Goal: Browse casually

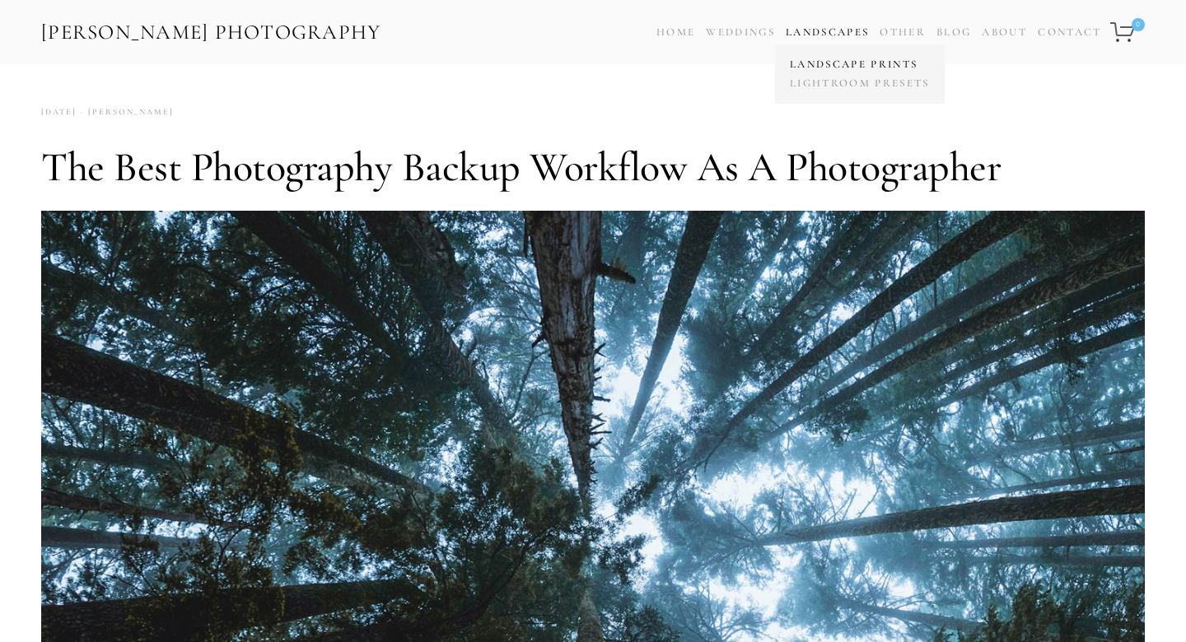
click at [855, 65] on link "Landscape Prints" at bounding box center [859, 64] width 148 height 19
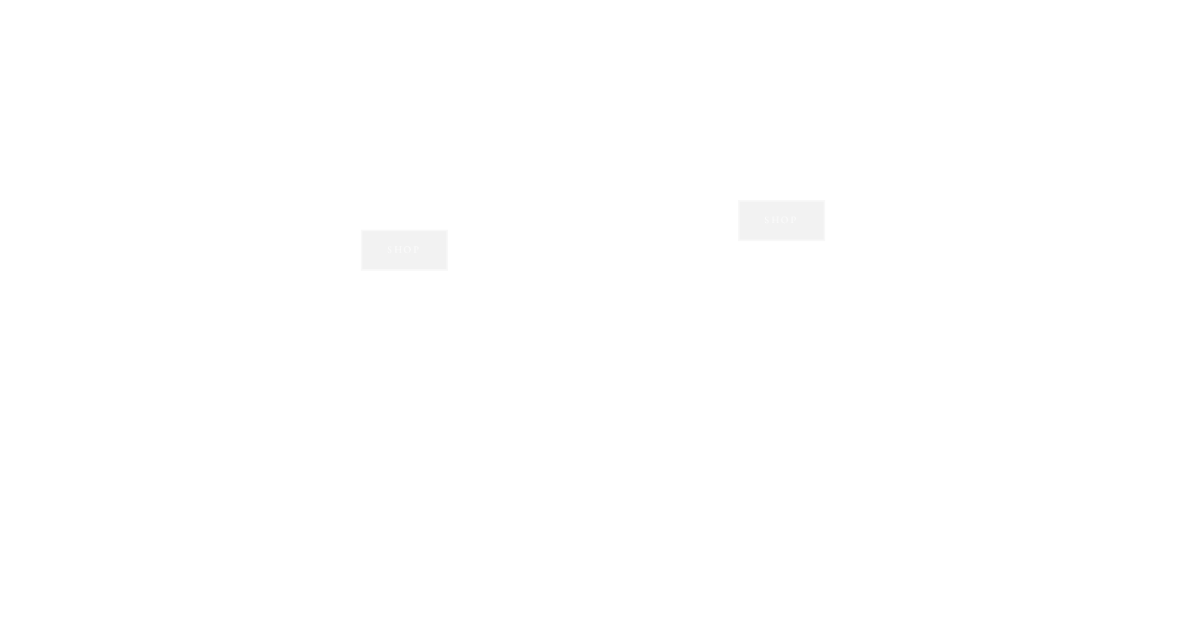
scroll to position [1652, 0]
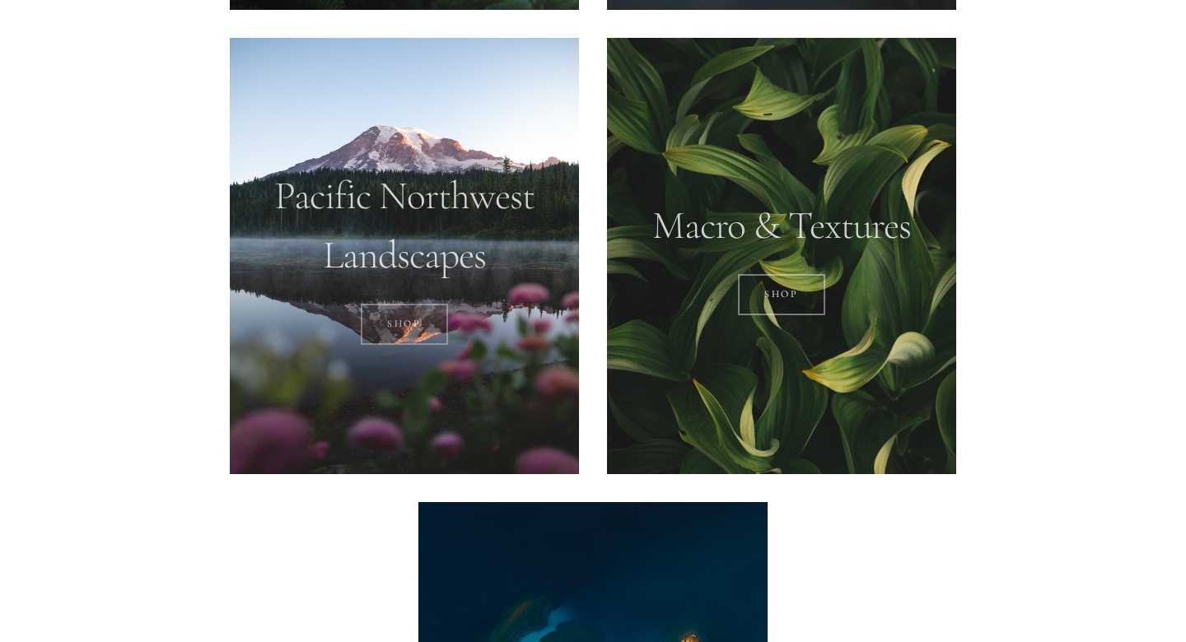
click at [412, 306] on link "SHOP" at bounding box center [405, 324] width 88 height 41
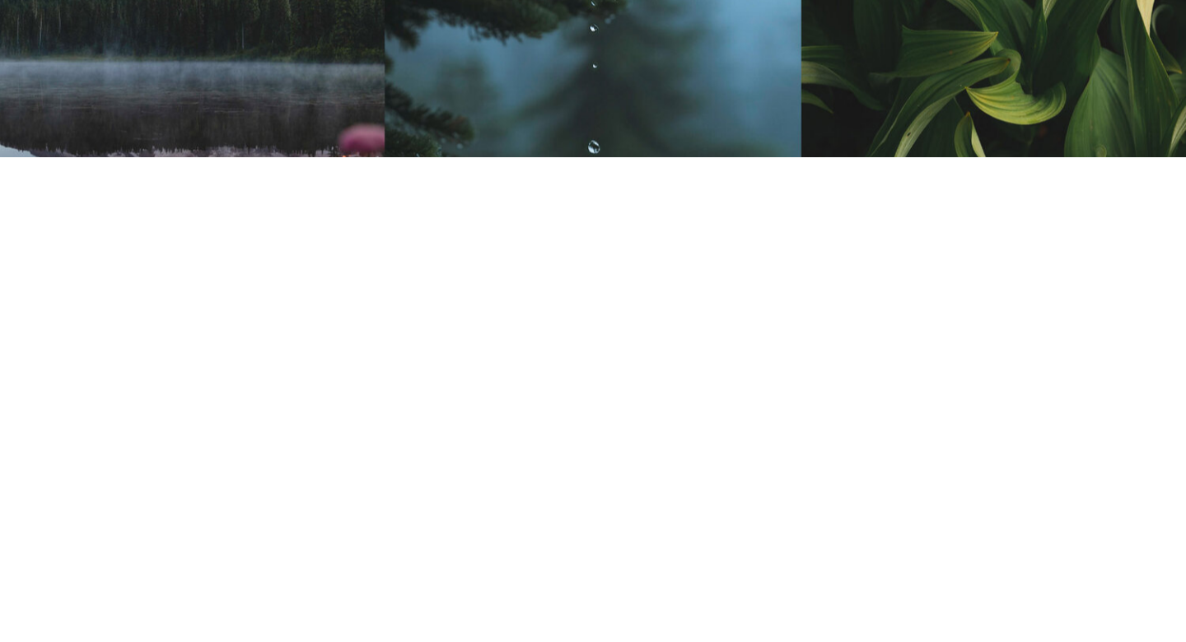
scroll to position [0, 0]
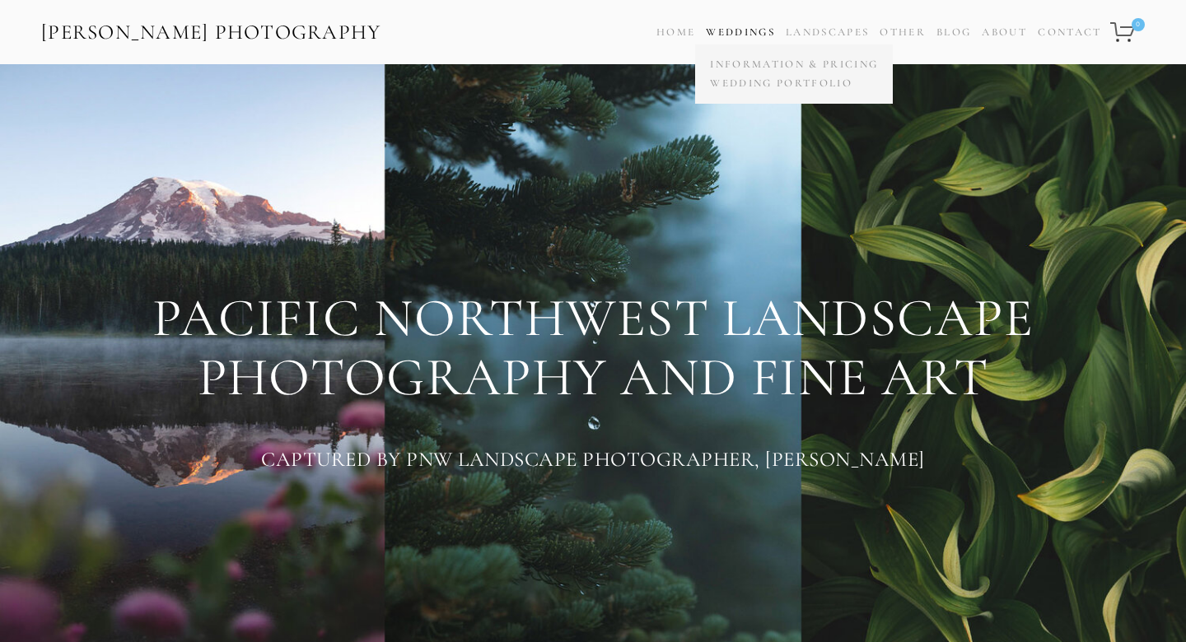
click at [729, 31] on link "Weddings" at bounding box center [740, 32] width 69 height 13
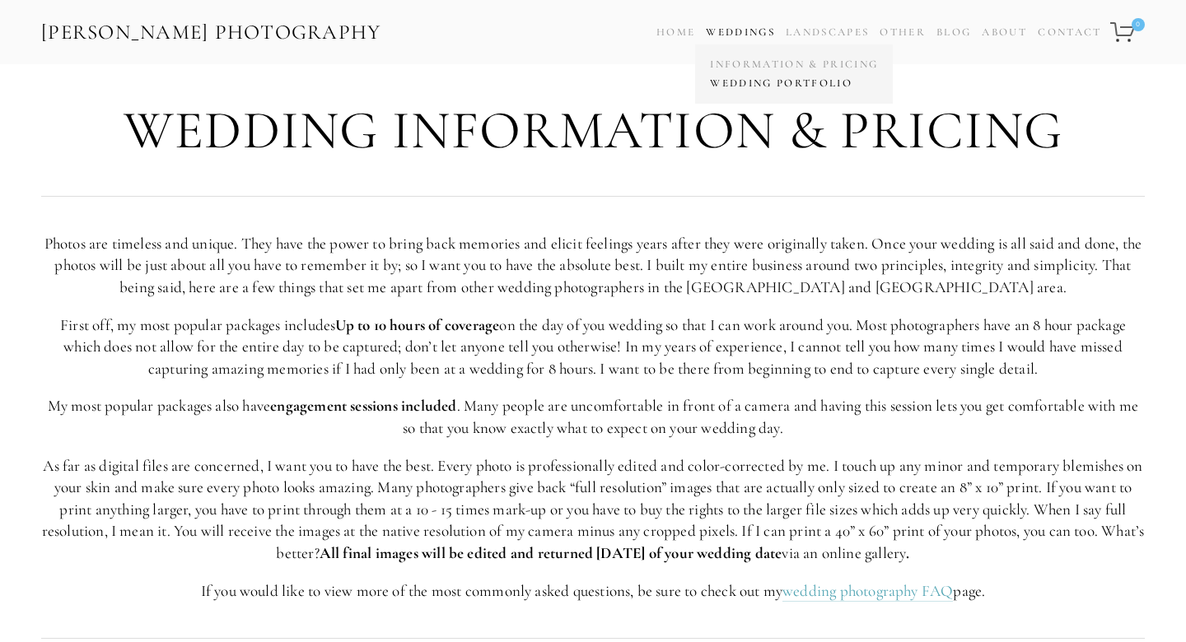
click at [762, 80] on link "Wedding Portfolio" at bounding box center [794, 83] width 176 height 19
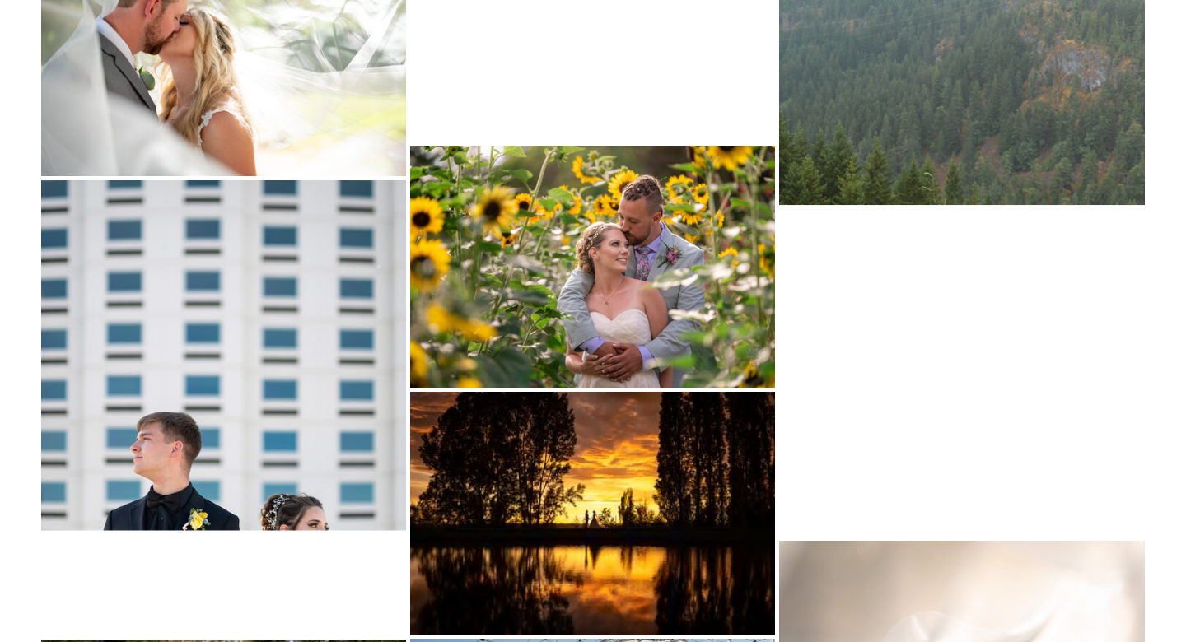
scroll to position [1682, 0]
